Goal: Find specific page/section: Find specific page/section

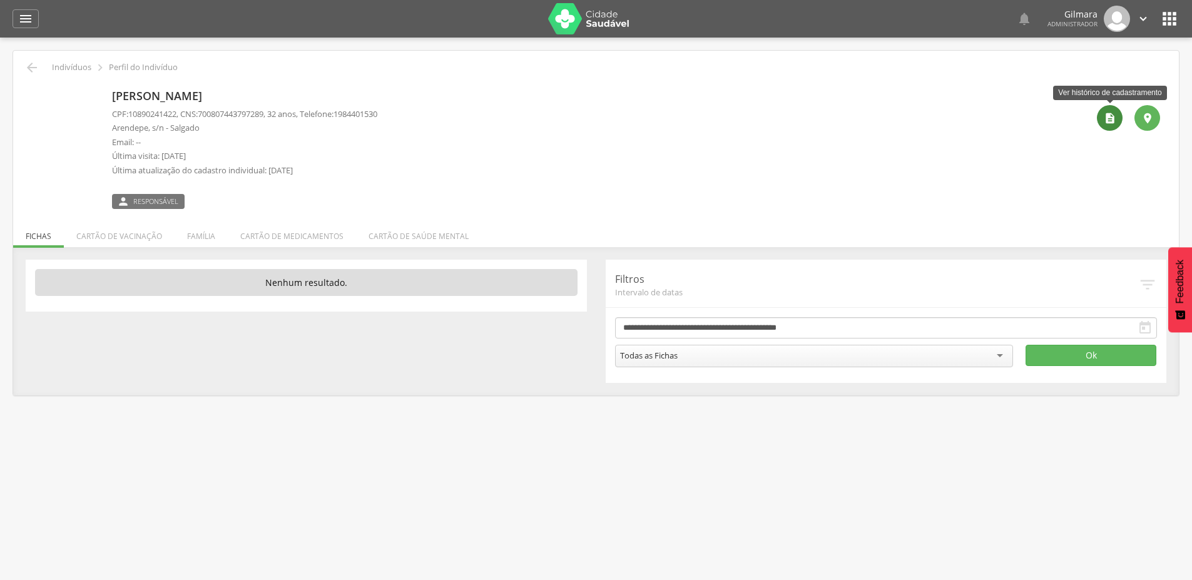
click at [1113, 113] on icon "" at bounding box center [1110, 118] width 13 height 13
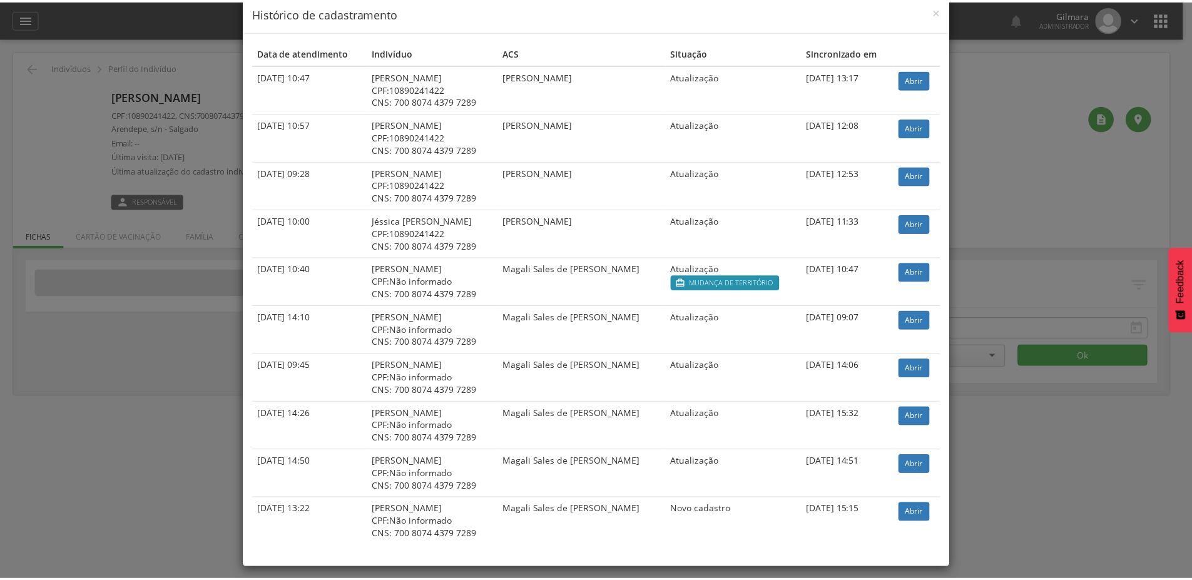
scroll to position [31, 0]
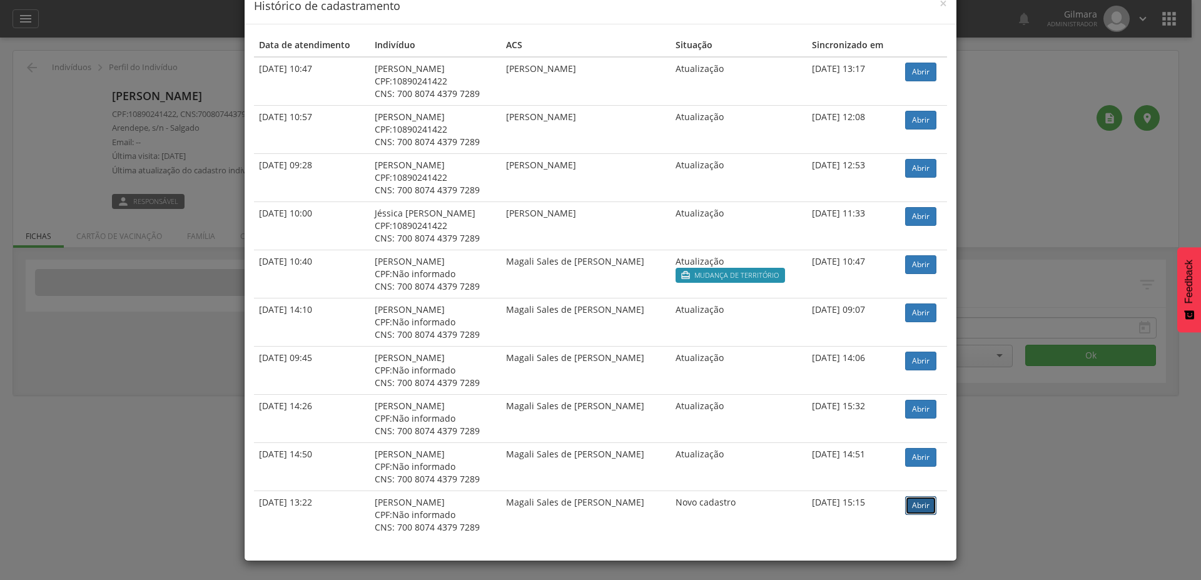
click at [925, 500] on link "Abrir" at bounding box center [920, 505] width 31 height 19
click at [911, 213] on link "Abrir" at bounding box center [920, 216] width 31 height 19
click at [915, 267] on link "Abrir" at bounding box center [920, 264] width 31 height 19
drag, startPoint x: 503, startPoint y: 266, endPoint x: 599, endPoint y: 268, distance: 96.4
click at [599, 268] on td "Magali Sales de [PERSON_NAME]" at bounding box center [586, 274] width 170 height 48
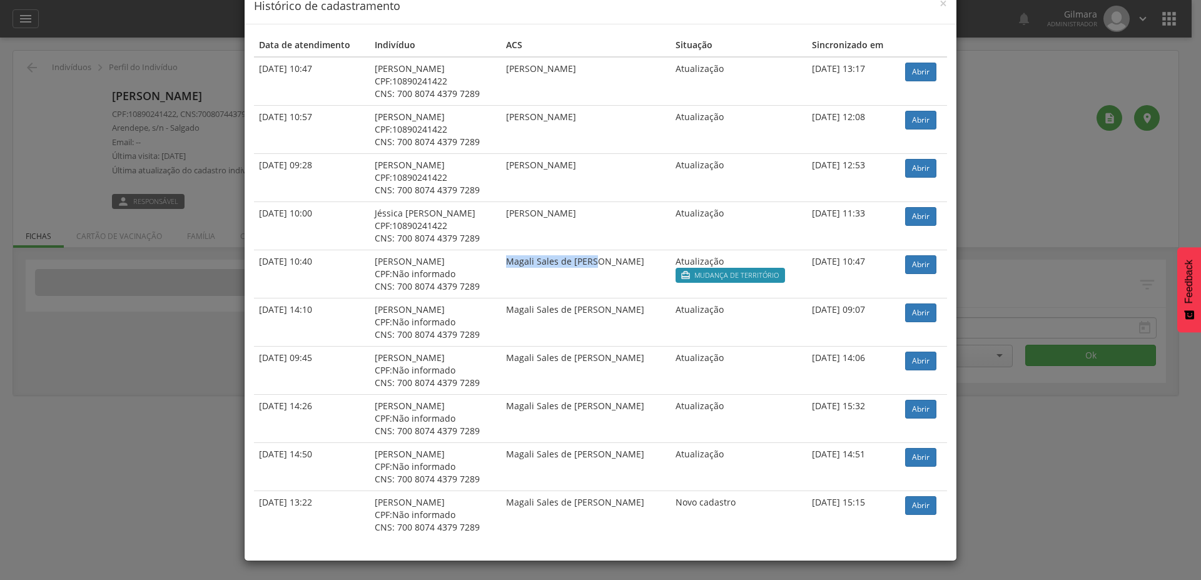
copy td "Magali Sales de [PERSON_NAME]"
click at [661, 374] on td "Magali Sales de [PERSON_NAME]" at bounding box center [586, 370] width 170 height 48
click at [941, 1] on span "×" at bounding box center [944, 3] width 8 height 18
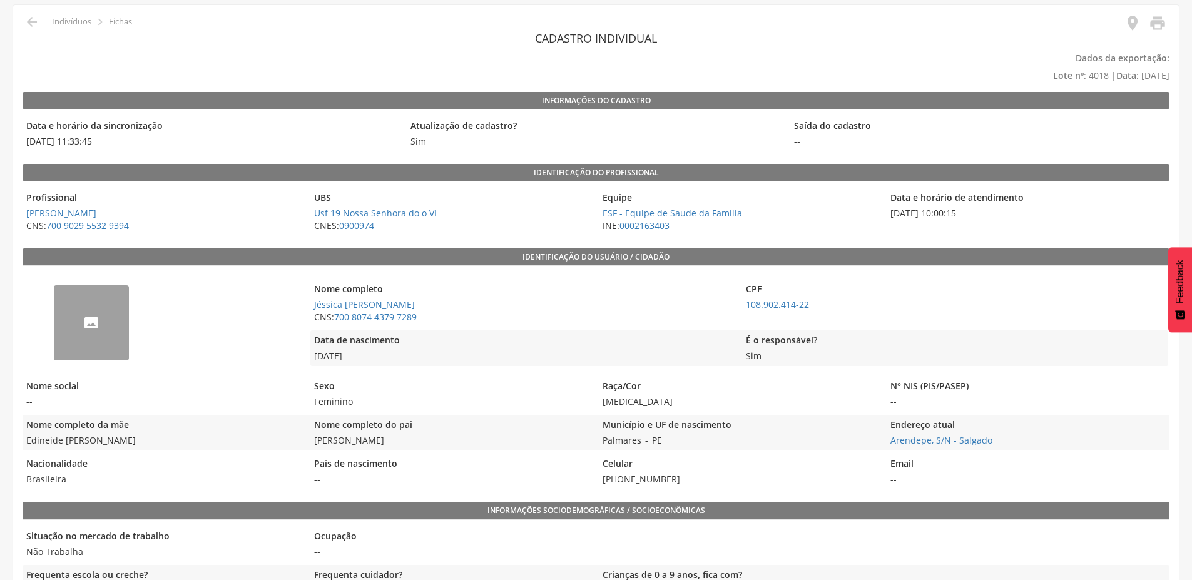
scroll to position [27, 0]
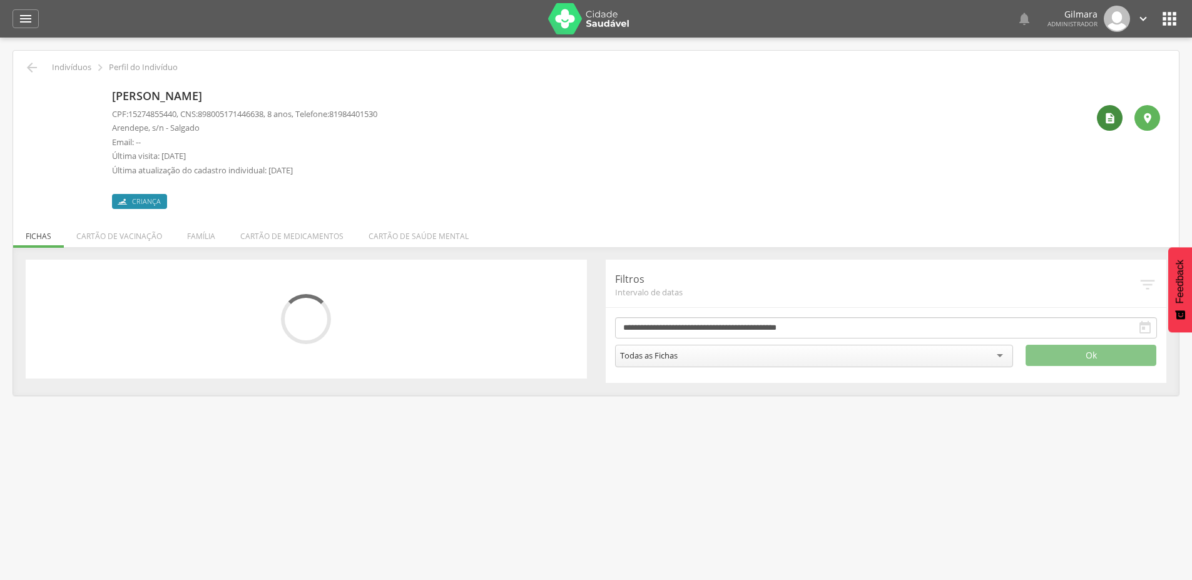
click at [1105, 122] on icon "" at bounding box center [1110, 118] width 13 height 13
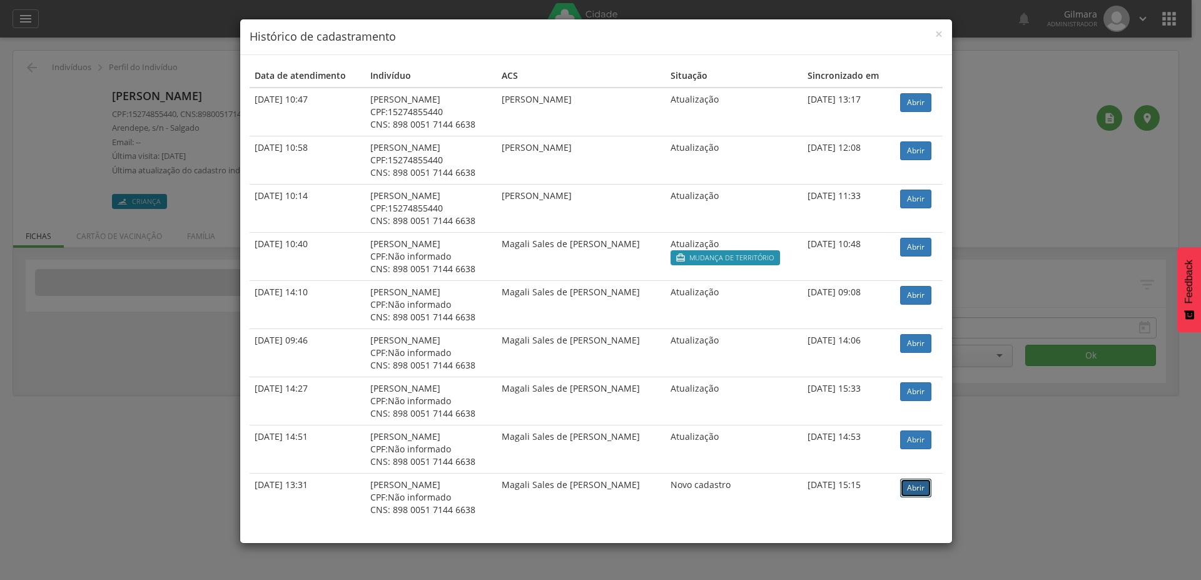
click at [922, 489] on link "Abrir" at bounding box center [915, 488] width 31 height 19
